Goal: Information Seeking & Learning: Learn about a topic

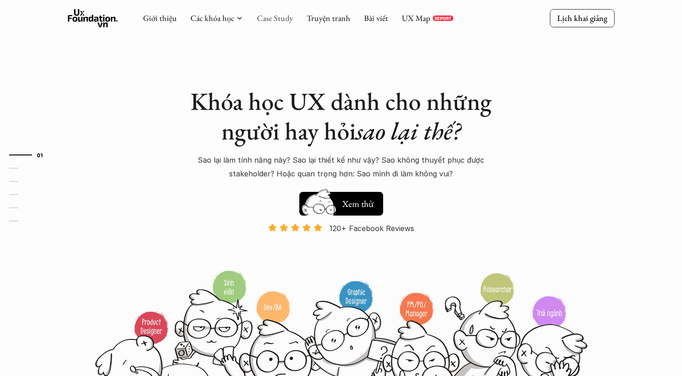
click at [268, 15] on link "Case Study" at bounding box center [275, 18] width 36 height 10
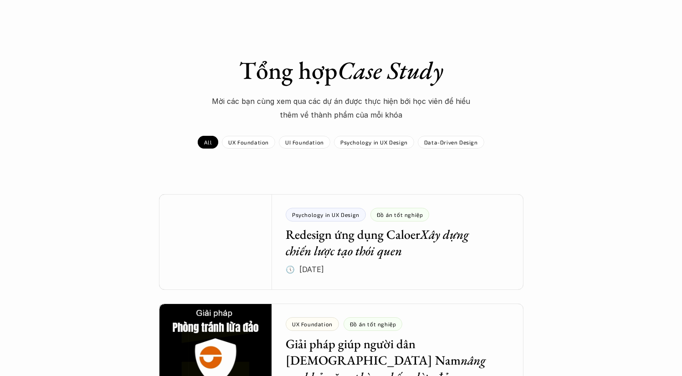
scroll to position [23, 0]
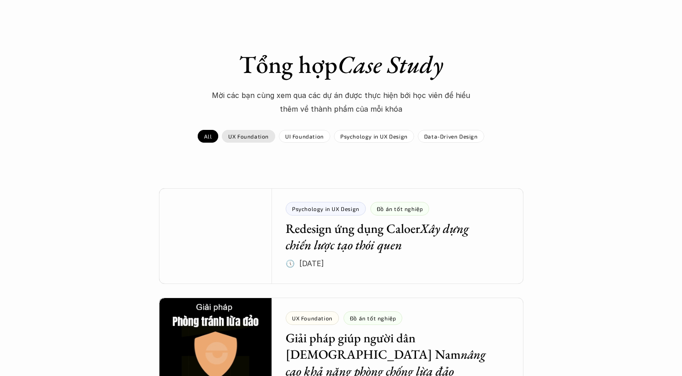
click at [261, 134] on p "UX Foundation" at bounding box center [248, 136] width 41 height 6
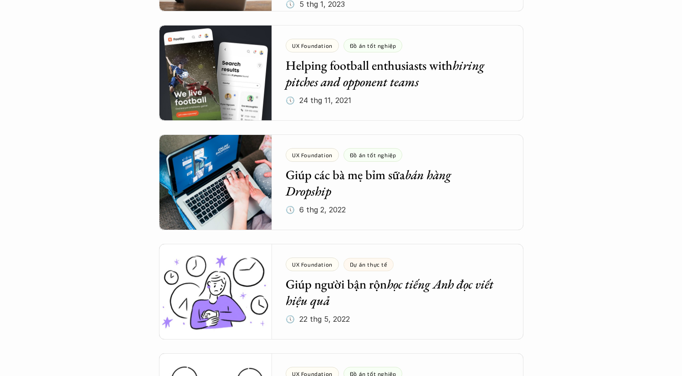
scroll to position [1437, 0]
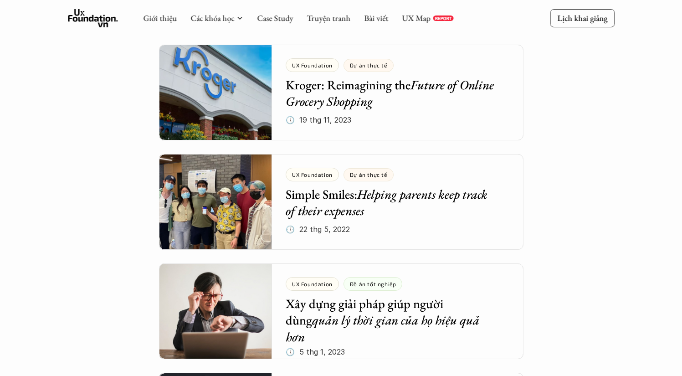
scroll to position [935, 0]
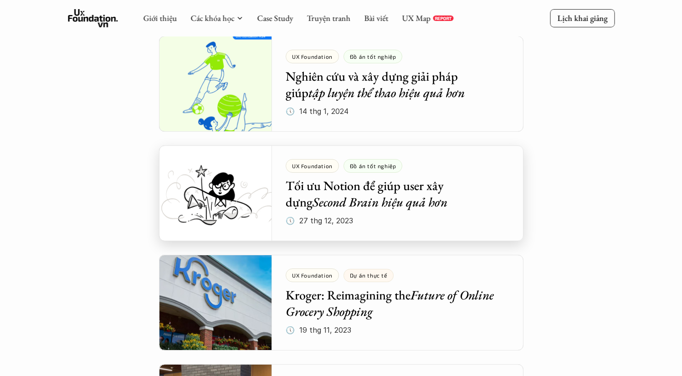
scroll to position [785, 0]
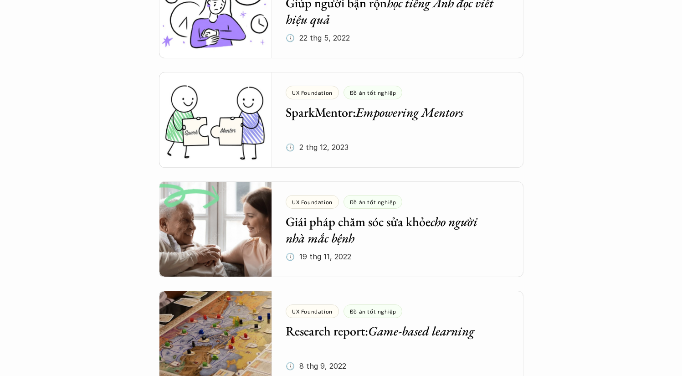
scroll to position [1609, 0]
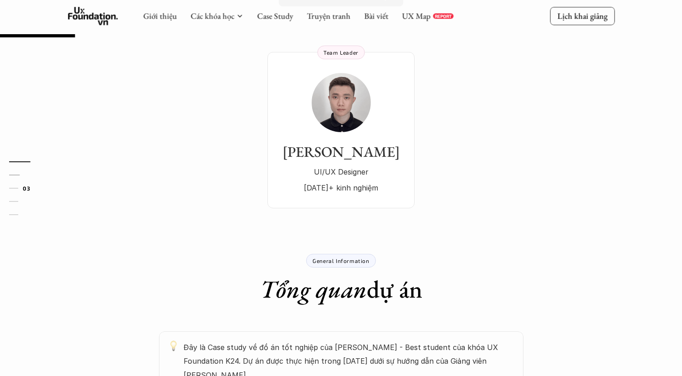
scroll to position [251, 0]
